Goal: Check status

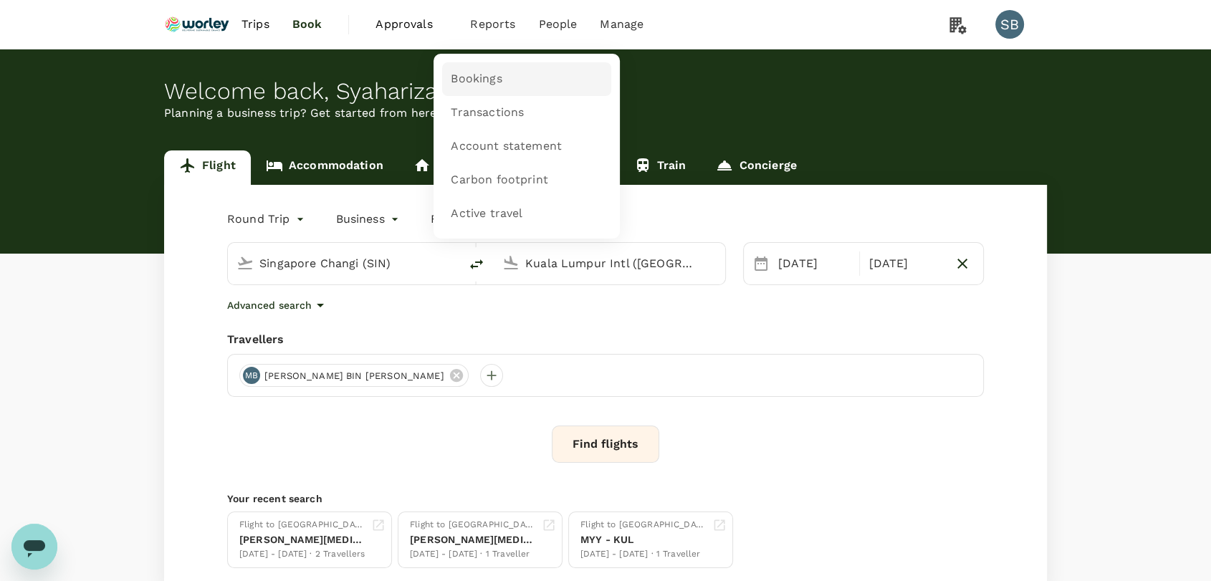
click at [508, 71] on link "Bookings" at bounding box center [526, 79] width 169 height 34
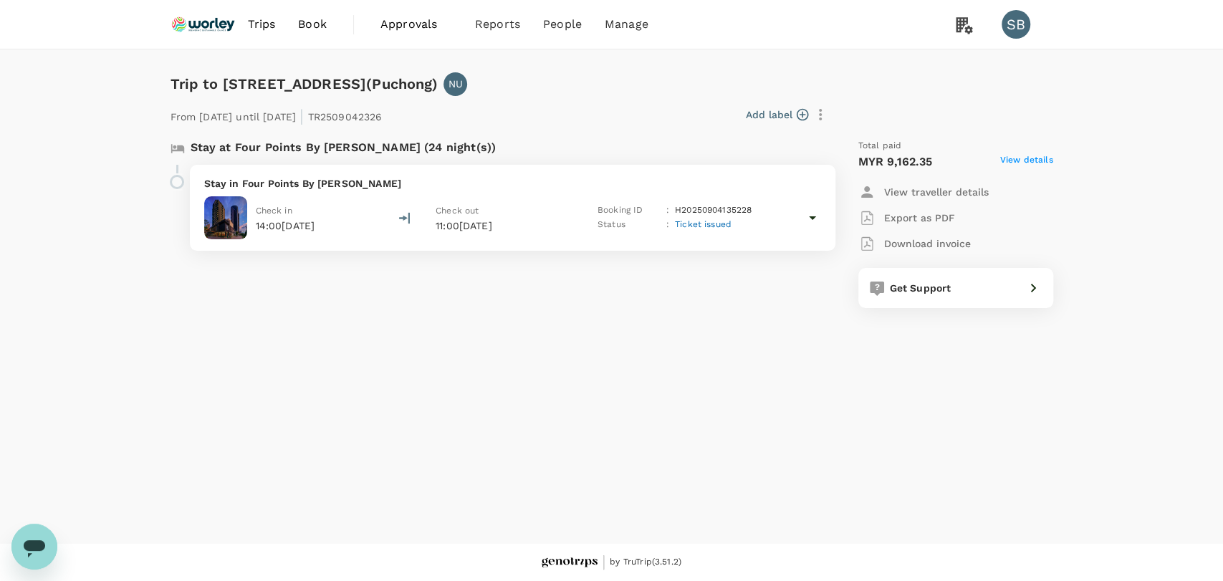
click at [612, 184] on p "Stay in Four Points By [PERSON_NAME]" at bounding box center [512, 183] width 617 height 14
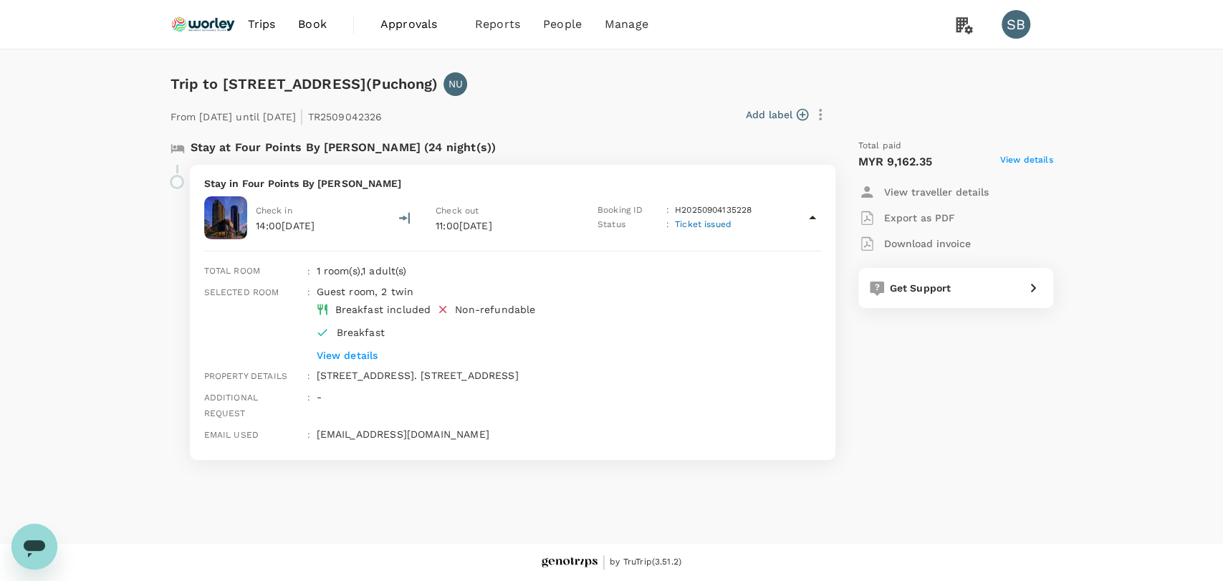
click at [748, 209] on div "Booking ID : H20250904135228" at bounding box center [679, 211] width 163 height 14
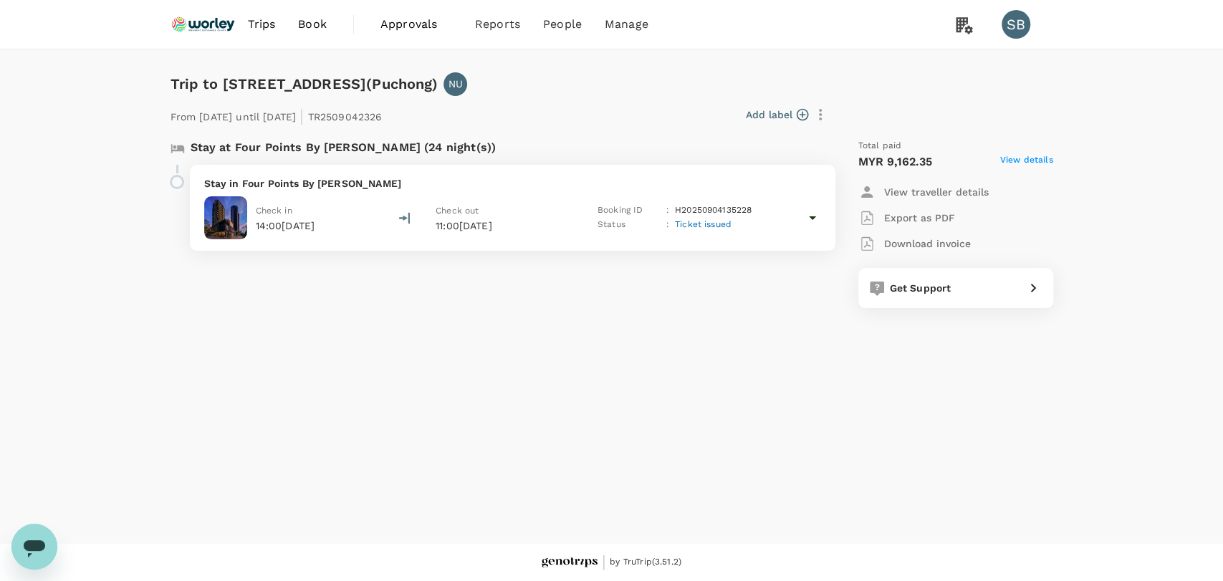
click at [777, 247] on div "Stay in Four Points By [PERSON_NAME] Check in 14:00[DATE] Check out 11:00[DATE]…" at bounding box center [513, 208] width 646 height 86
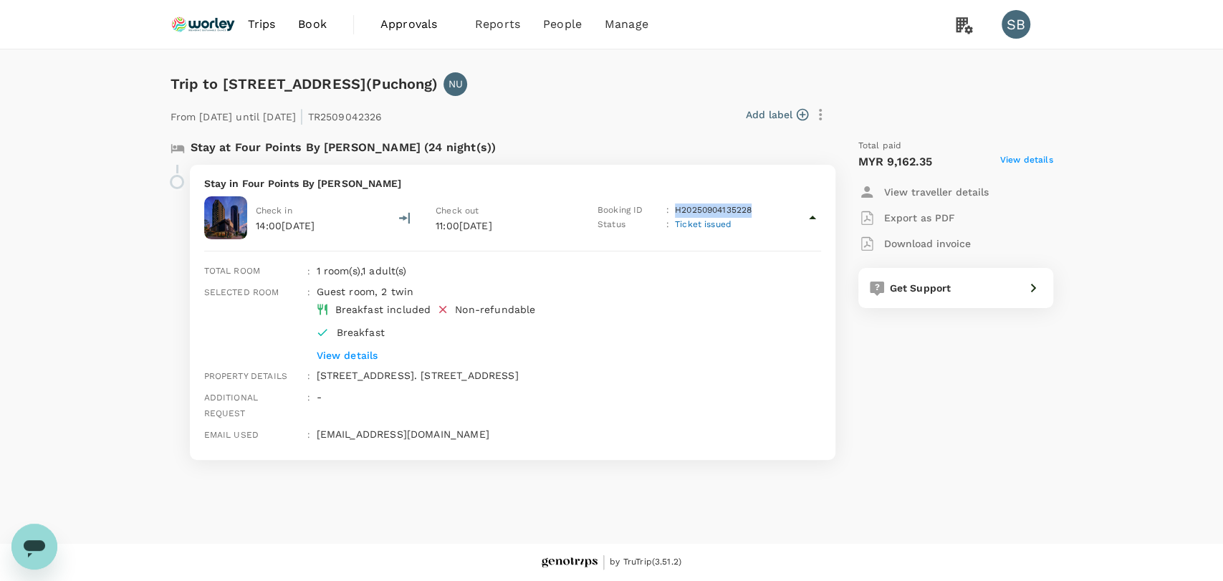
drag, startPoint x: 759, startPoint y: 208, endPoint x: 677, endPoint y: 208, distance: 82.4
click at [677, 208] on div "Booking ID : H20250904135228" at bounding box center [679, 211] width 163 height 14
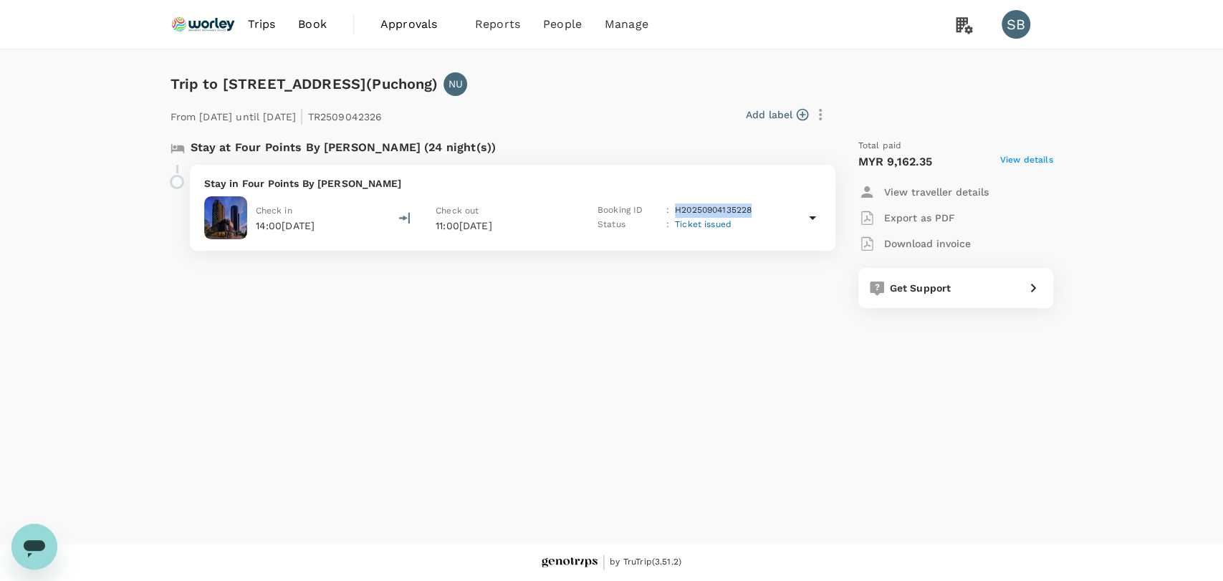
copy p "H20250904135228"
click at [555, 189] on p "Stay in Four Points By [PERSON_NAME]" at bounding box center [512, 183] width 617 height 14
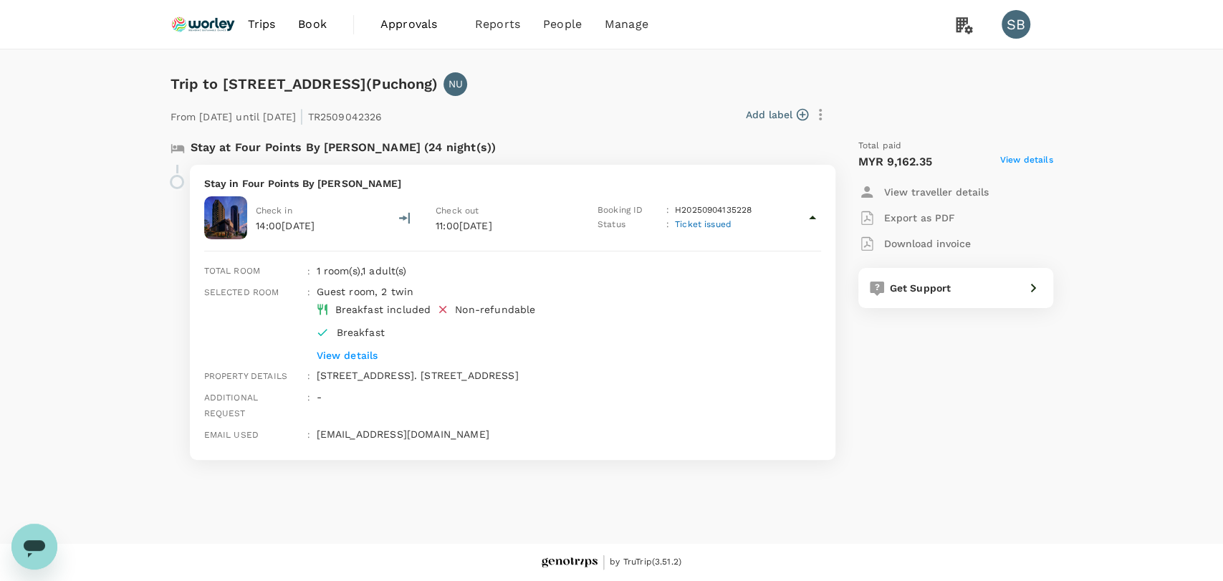
click at [364, 356] on p "View details" at bounding box center [547, 355] width 462 height 14
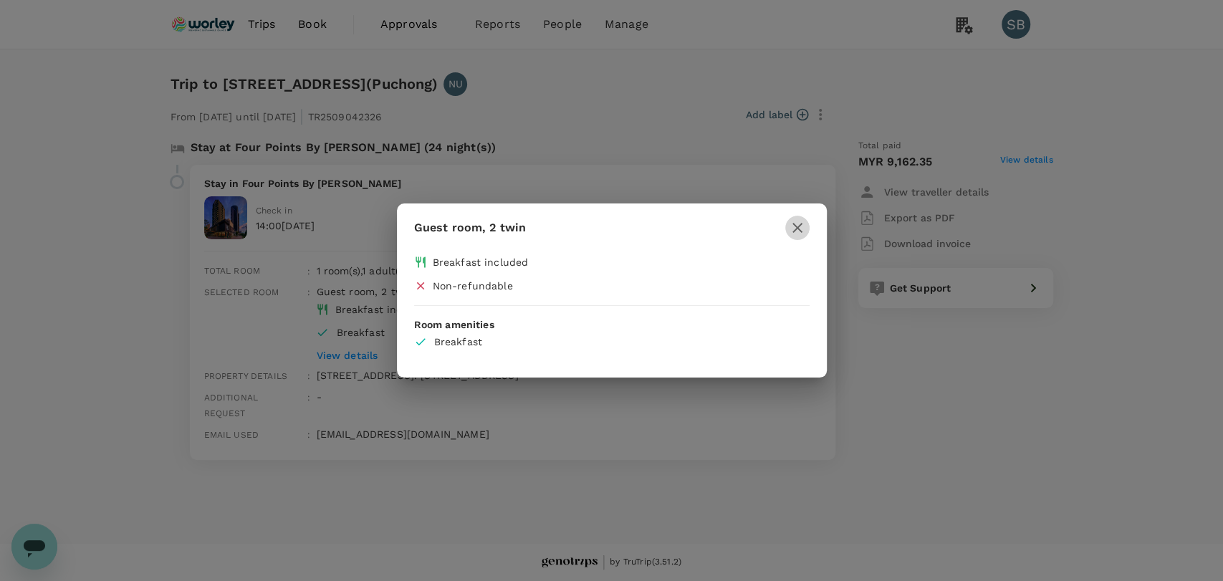
click at [796, 233] on icon "button" at bounding box center [797, 227] width 17 height 17
